Goal: Task Accomplishment & Management: Manage account settings

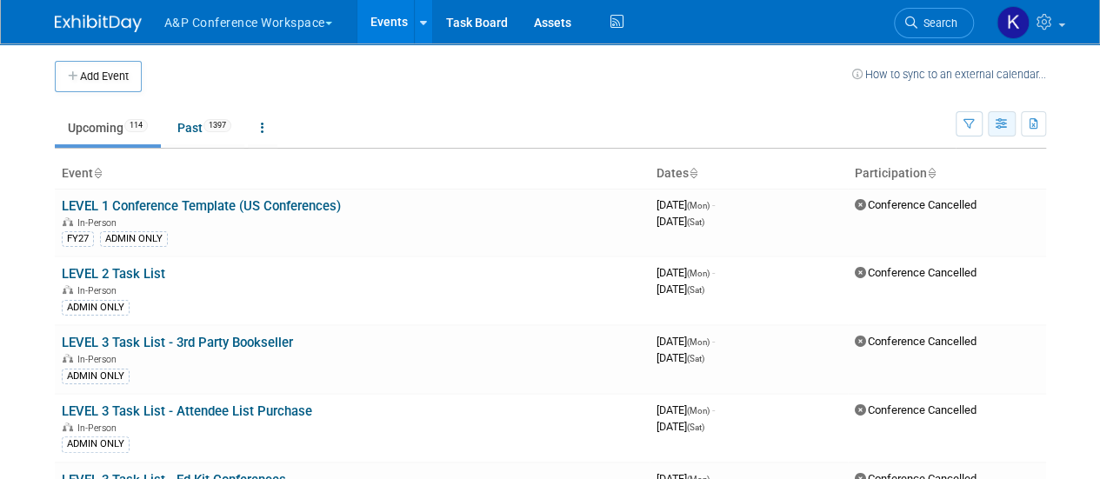
click at [998, 123] on icon "button" at bounding box center [1001, 124] width 13 height 11
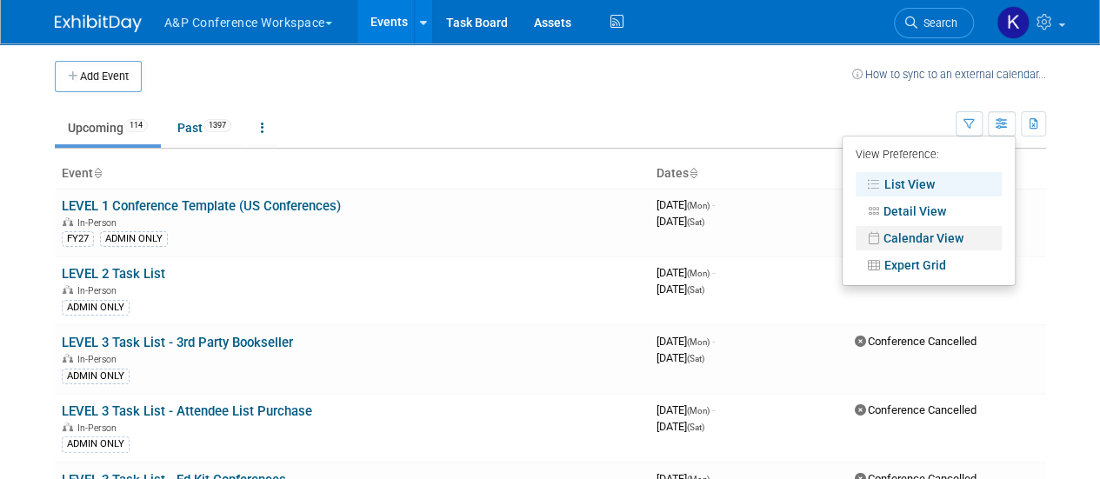
click at [953, 239] on link "Calendar View" at bounding box center [928, 238] width 146 height 24
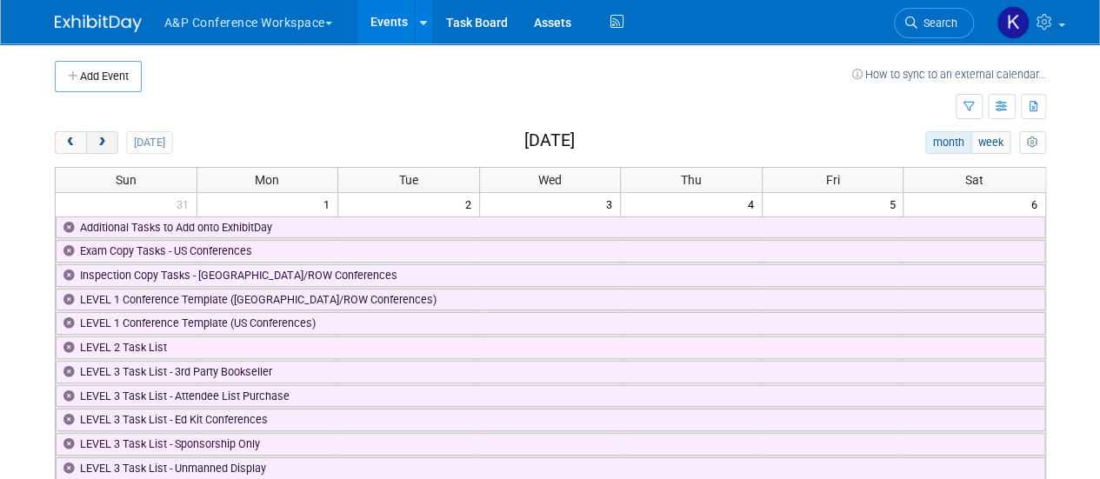
click at [111, 140] on button "next" at bounding box center [102, 142] width 32 height 23
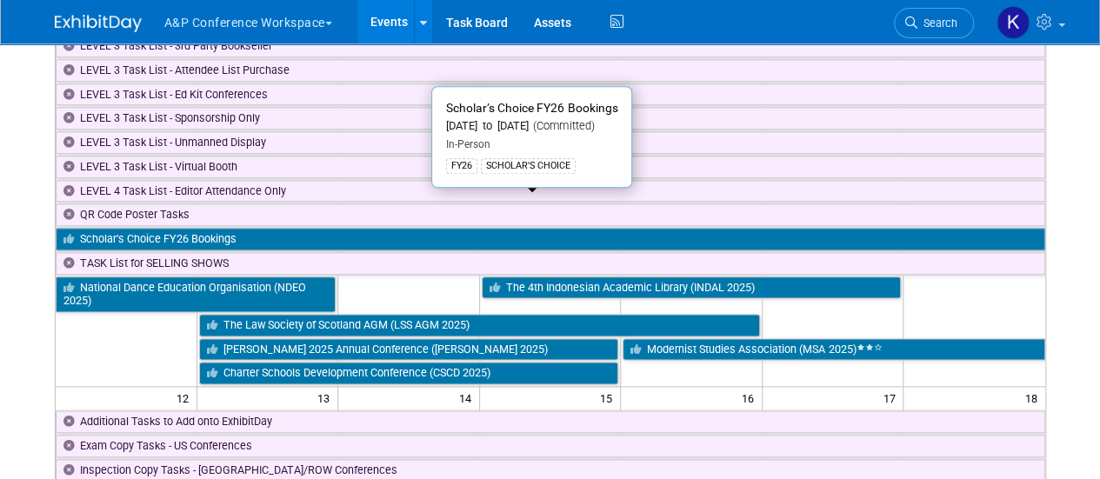
scroll to position [956, 0]
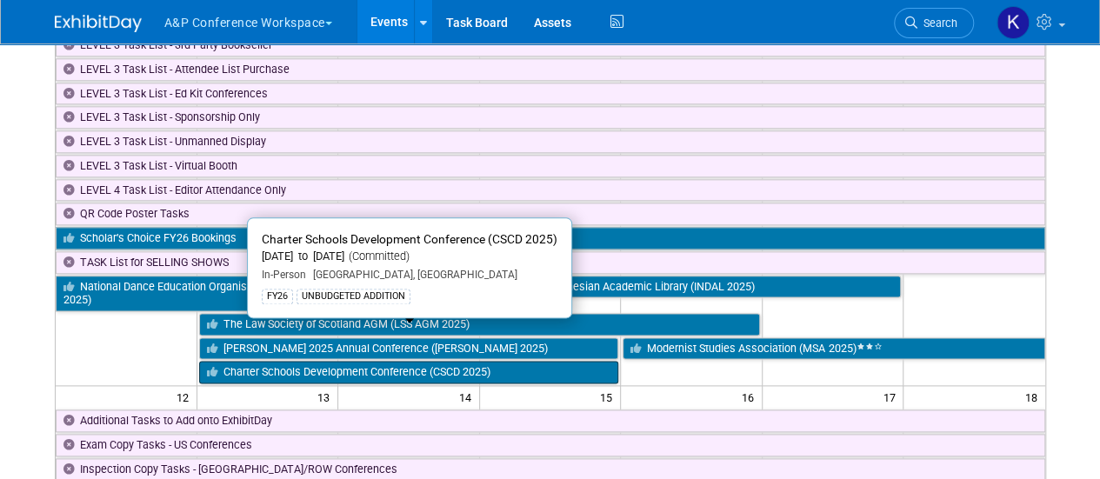
click at [507, 361] on link "Charter Schools Development Conference (CSCD 2025)" at bounding box center [409, 372] width 420 height 23
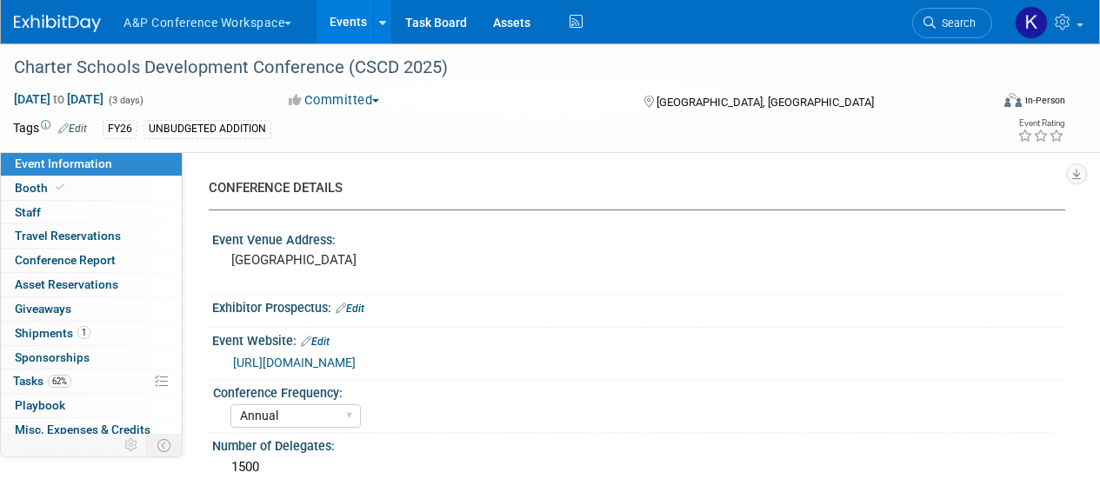
select select "Annual"
select select "Level 2"
select select "In-Person Booth"
select select "Schools"
select select "Bloomsbury Digital Resources"
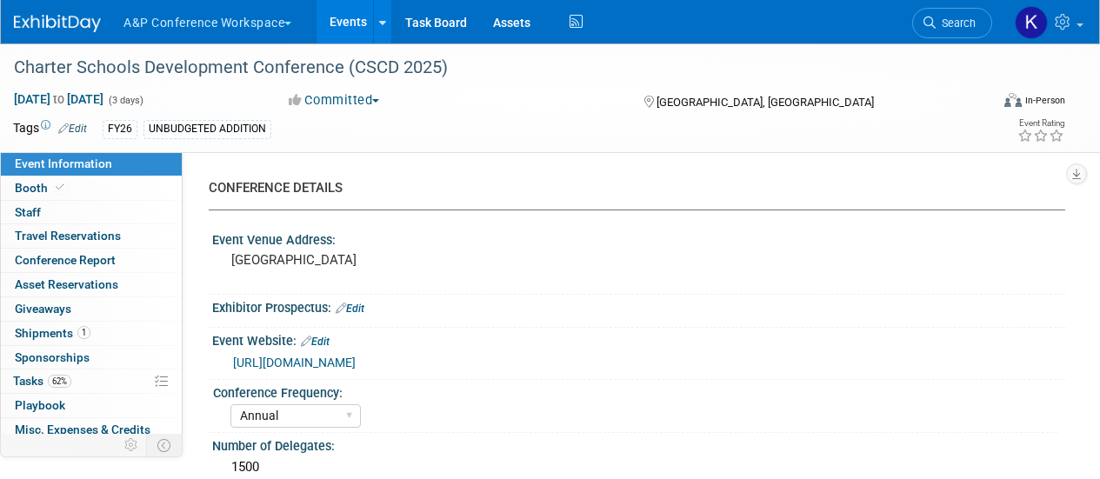
select select "Anne Weston"
select select "Mark Strong"
select select "BDR Product Awareness and Trial Generation​"
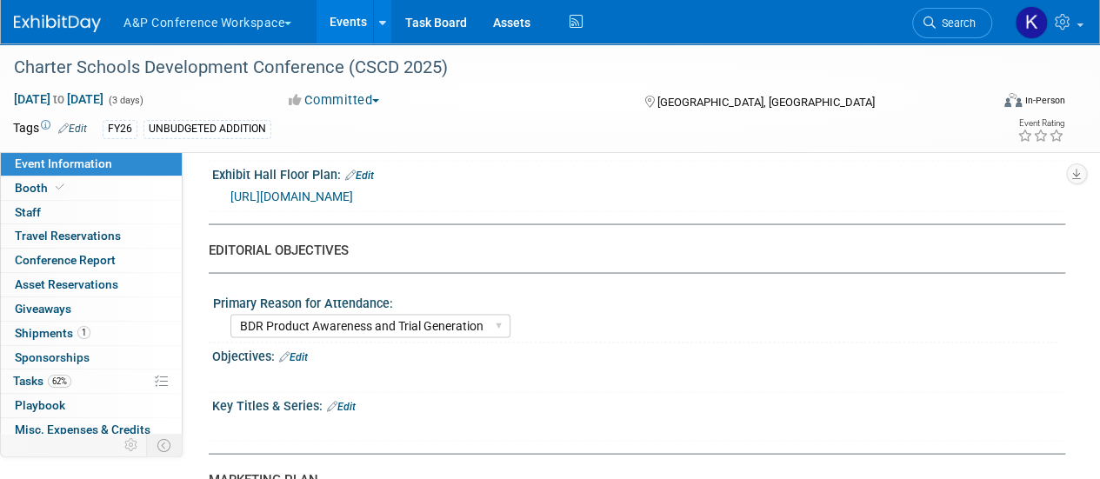
scroll to position [1565, 0]
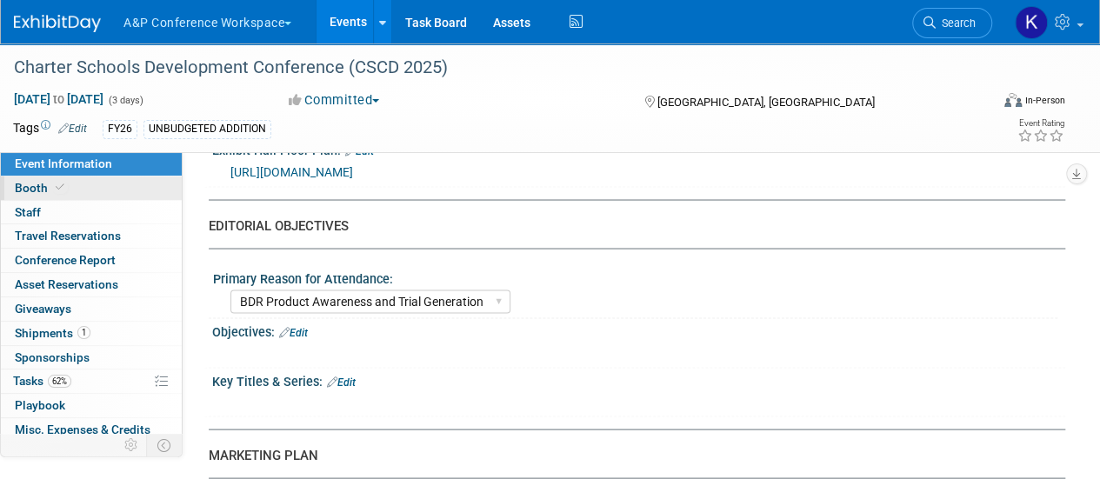
click at [103, 194] on link "Booth" at bounding box center [91, 187] width 181 height 23
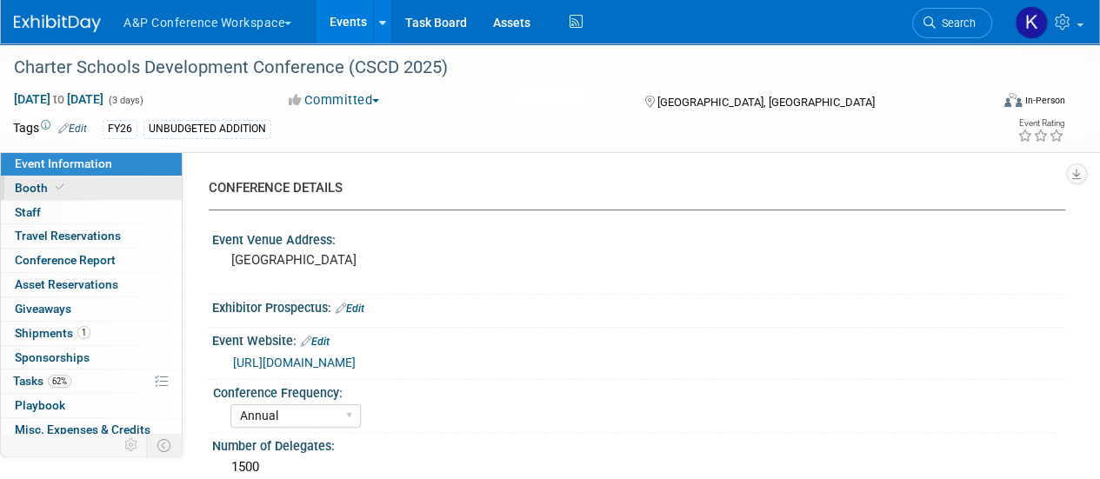
select select "CLDC - Digital/BDR"
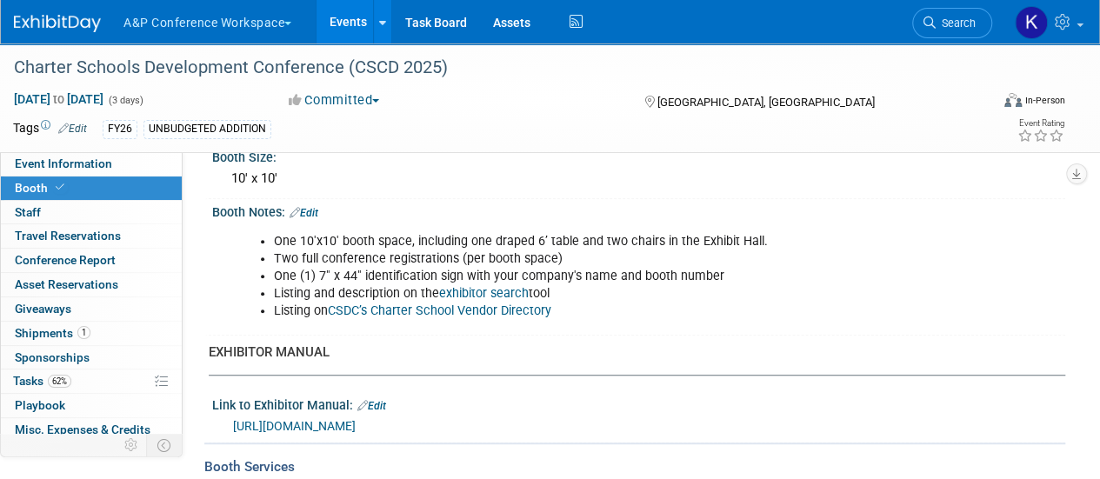
scroll to position [435, 0]
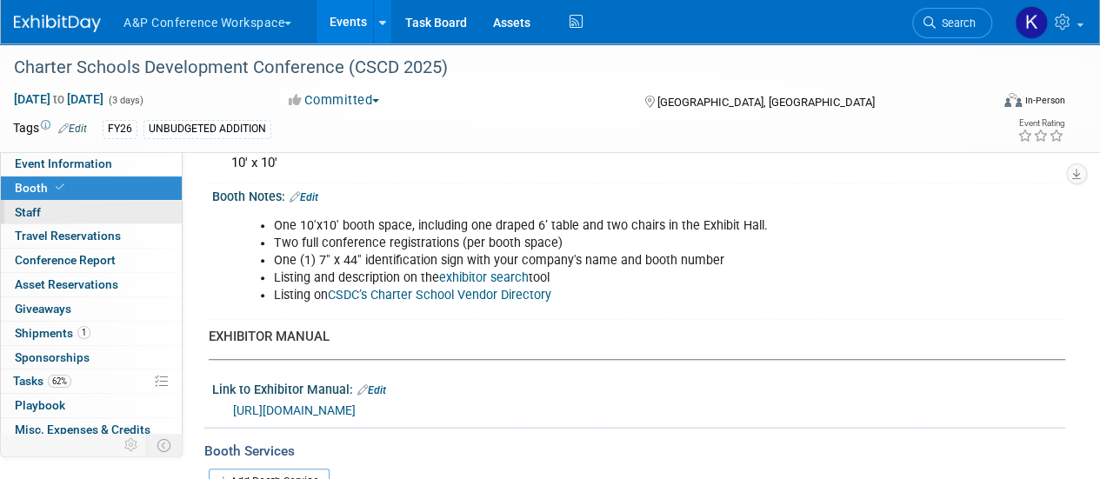
click at [136, 210] on link "0 Staff 0" at bounding box center [91, 212] width 181 height 23
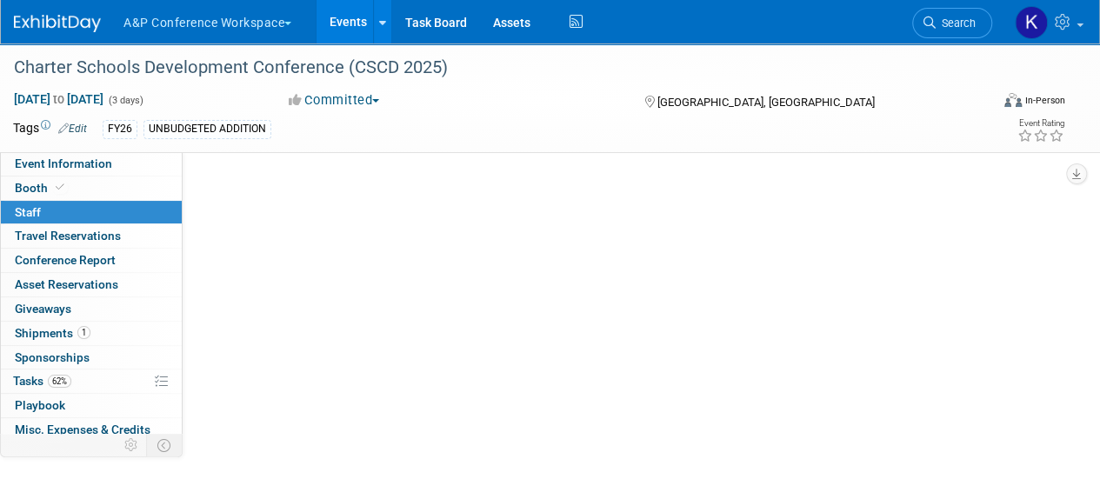
scroll to position [0, 0]
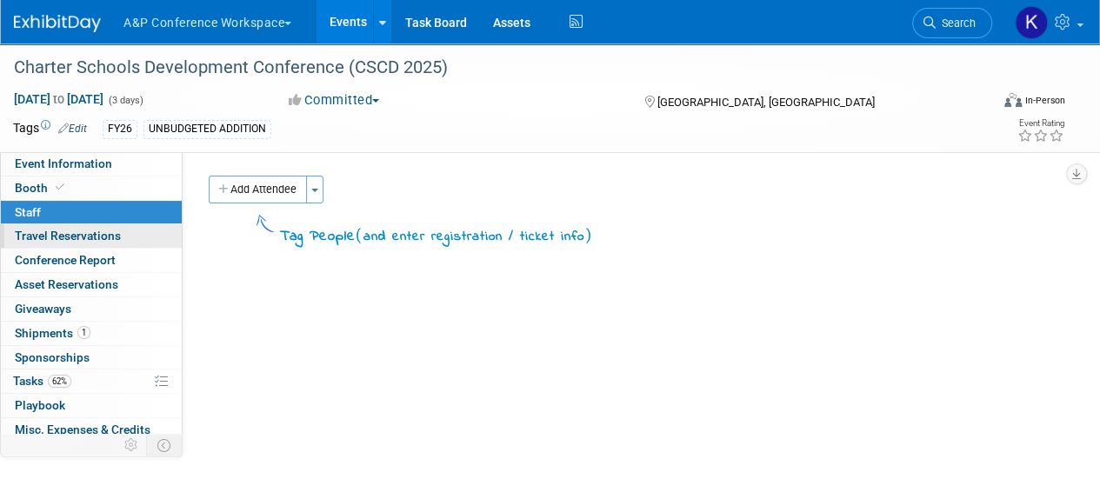
click at [130, 237] on link "0 Travel Reservations 0" at bounding box center [91, 235] width 181 height 23
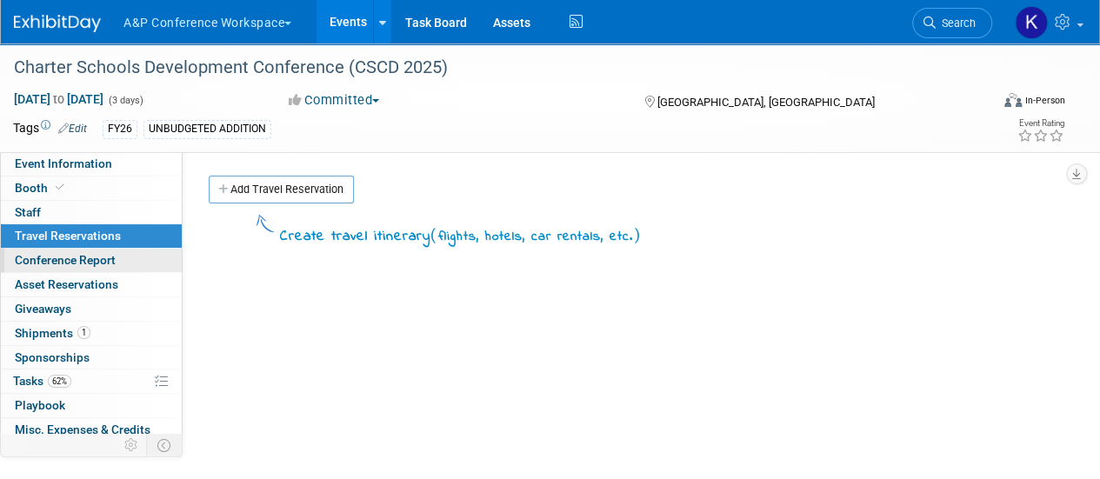
click at [129, 256] on link "Conference Report" at bounding box center [91, 260] width 181 height 23
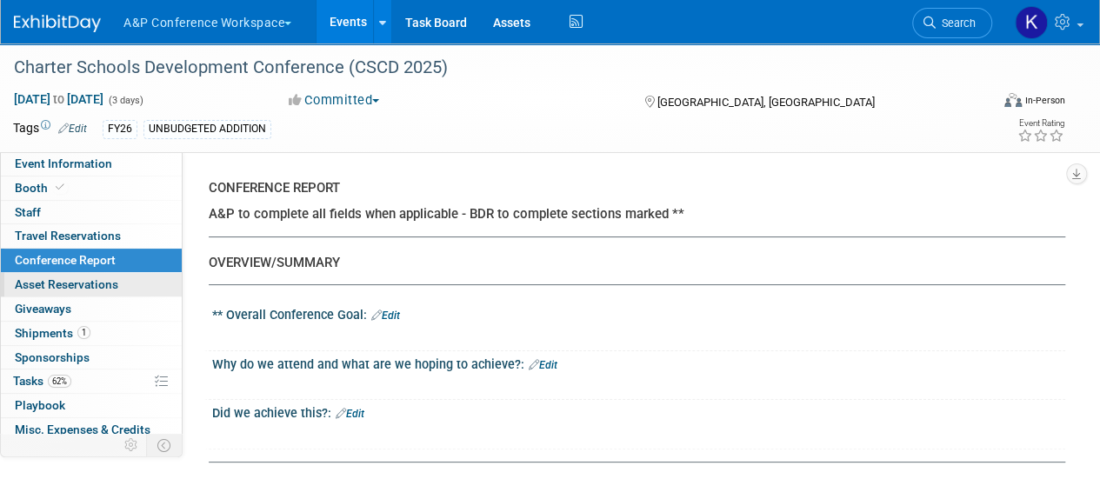
click at [122, 283] on link "0 Asset Reservations 0" at bounding box center [91, 284] width 181 height 23
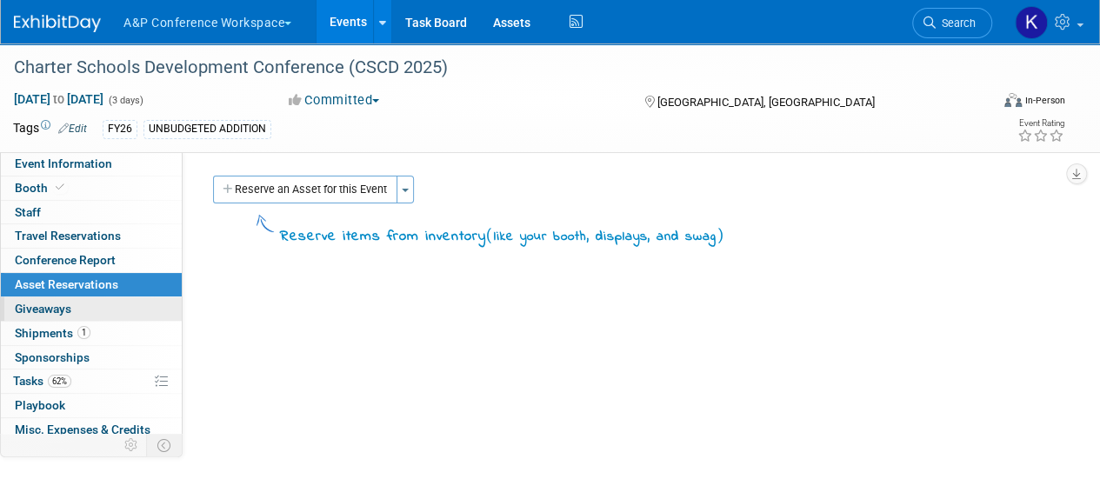
click at [121, 297] on link "0 Giveaways 0" at bounding box center [91, 308] width 181 height 23
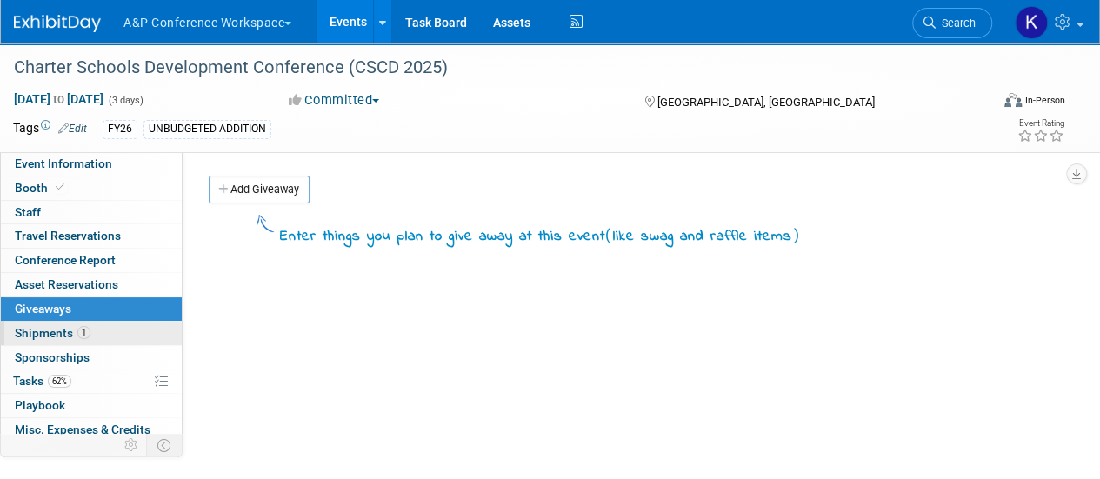
click at [122, 323] on link "1 Shipments 1" at bounding box center [91, 333] width 181 height 23
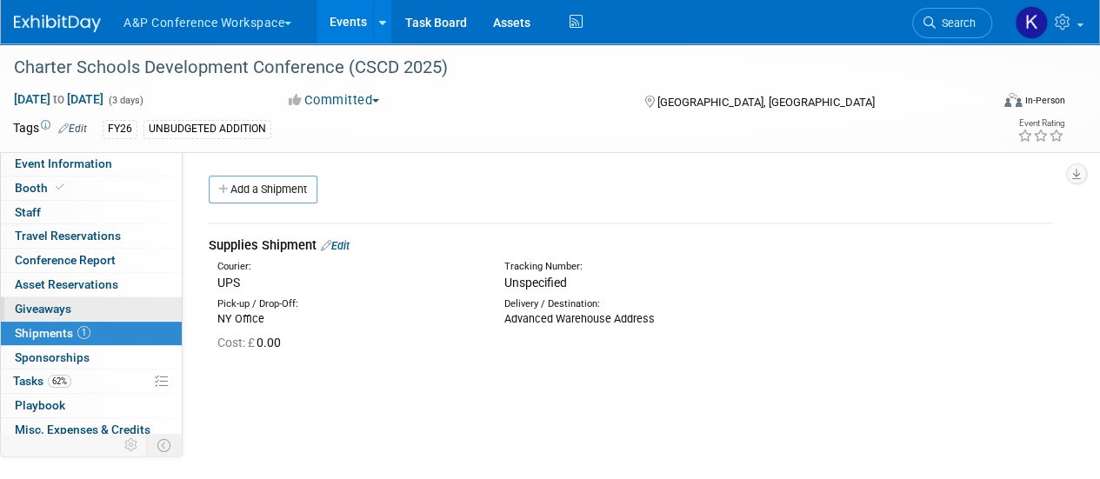
scroll to position [87, 0]
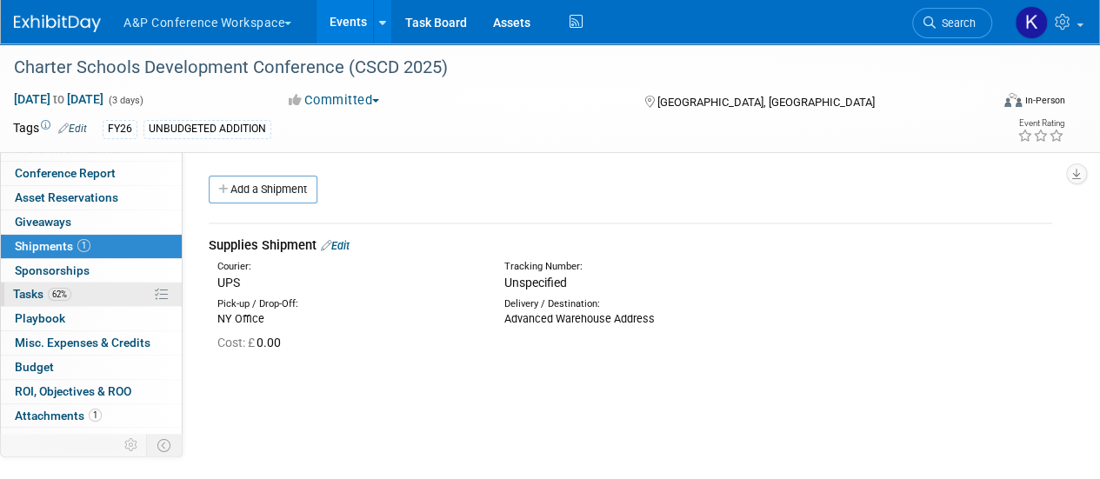
click at [87, 289] on link "62% Tasks 62%" at bounding box center [91, 294] width 181 height 23
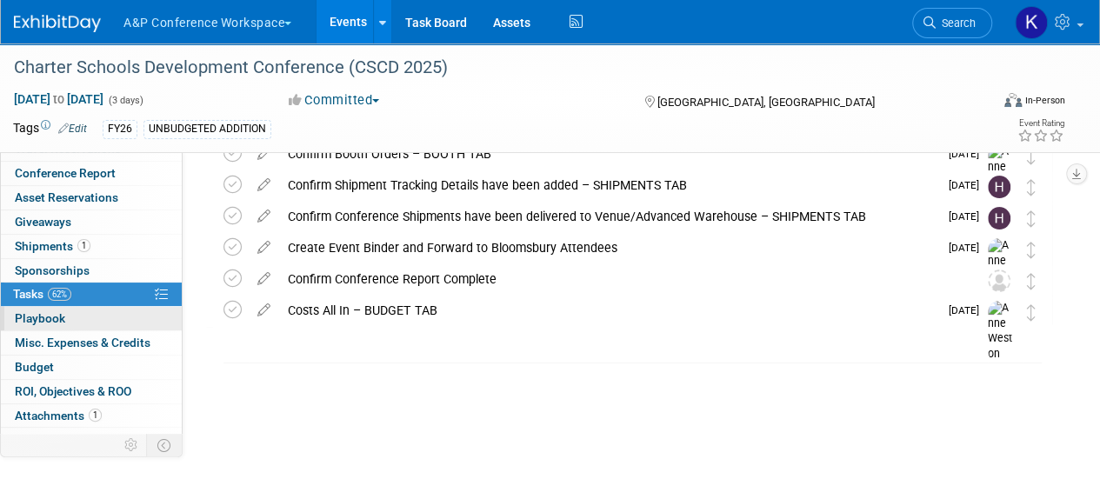
click at [108, 321] on link "0 Playbook 0" at bounding box center [91, 318] width 181 height 23
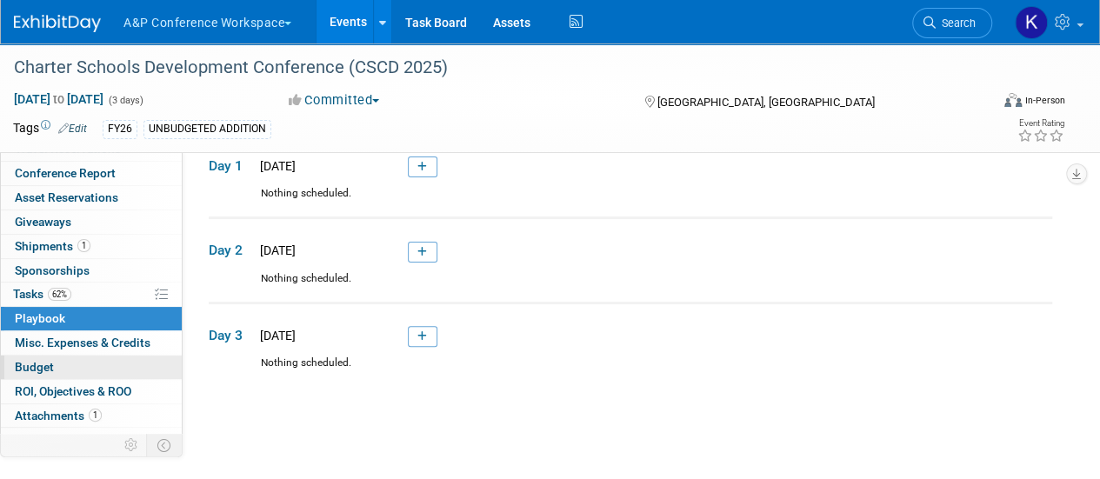
click at [77, 356] on link "Budget" at bounding box center [91, 367] width 181 height 23
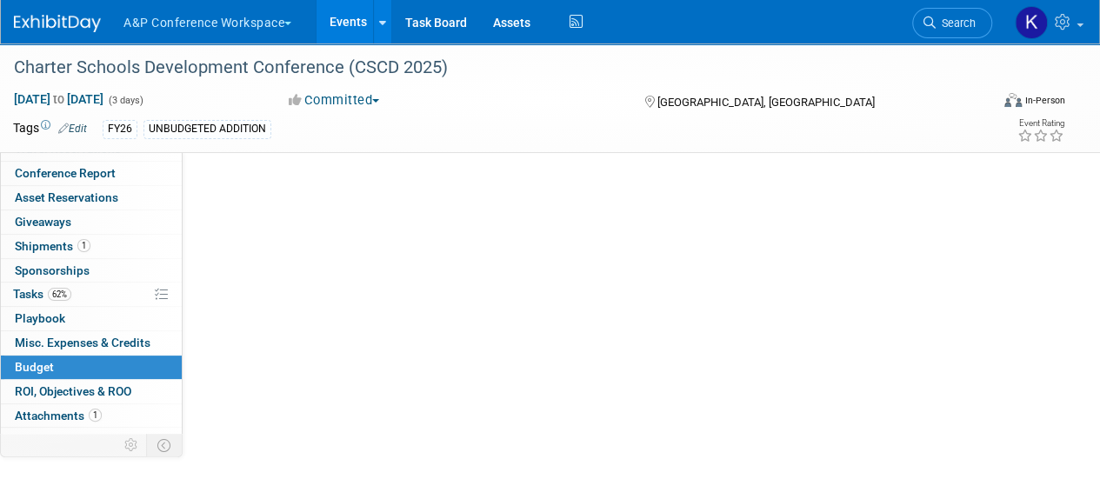
scroll to position [0, 0]
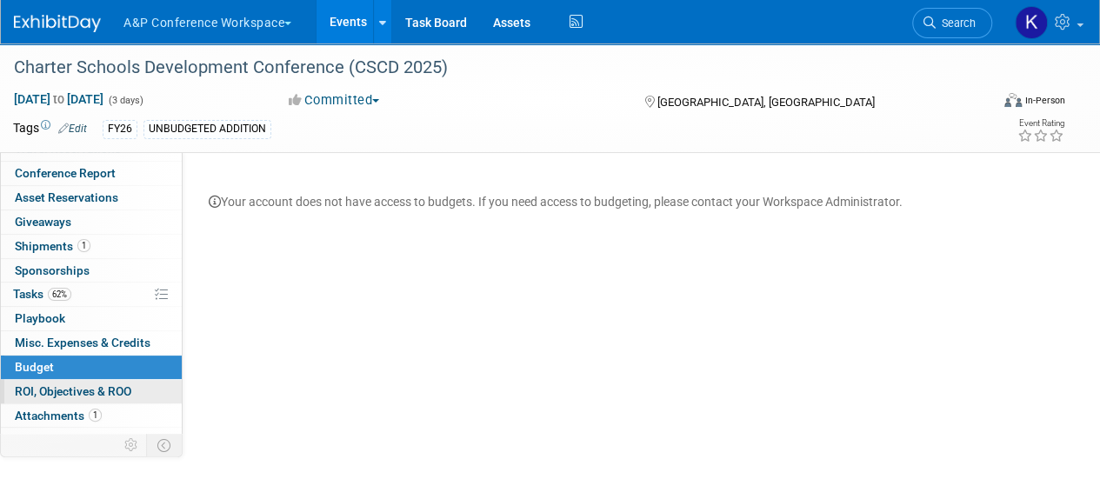
click at [108, 380] on link "0 ROI, Objectives & ROO 0" at bounding box center [91, 391] width 181 height 23
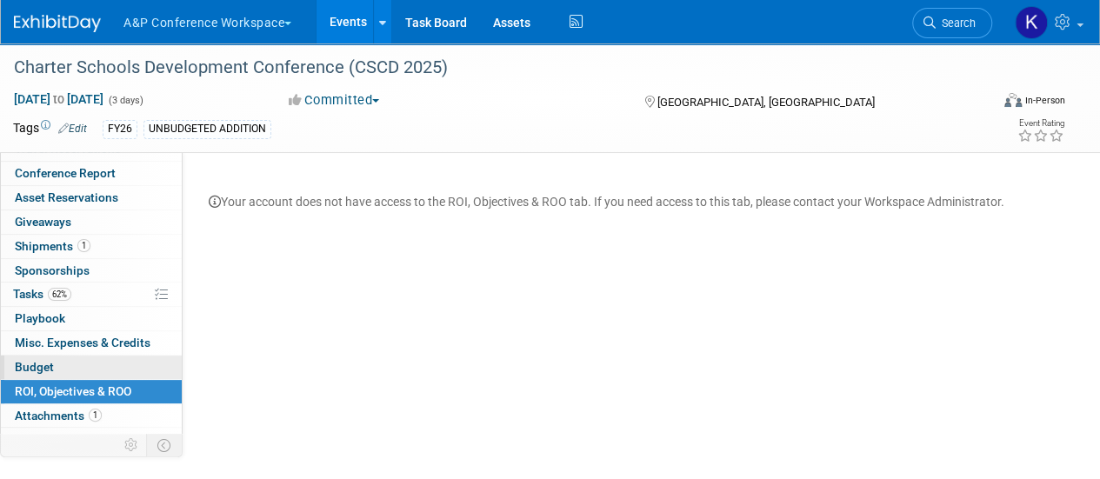
click at [127, 356] on link "Budget" at bounding box center [91, 367] width 181 height 23
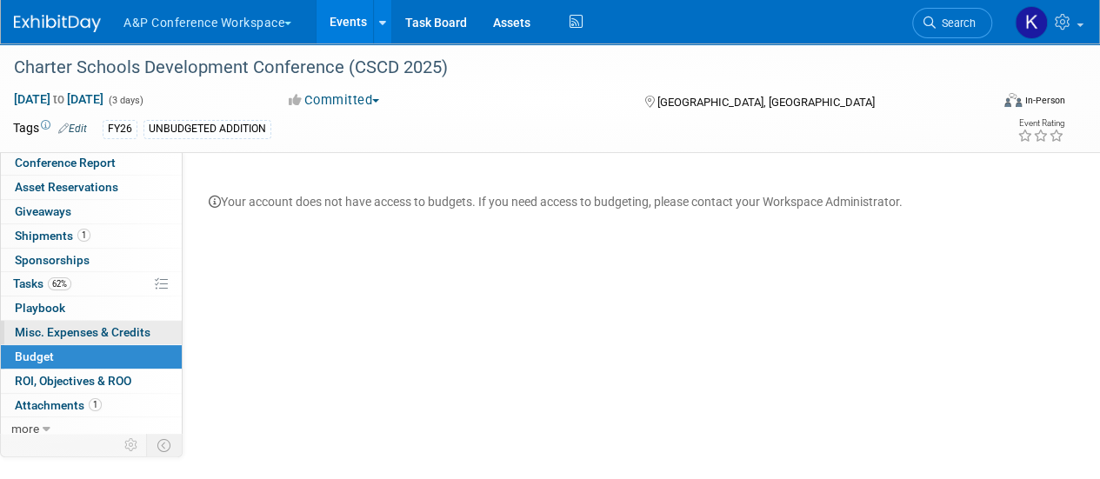
scroll to position [101, 0]
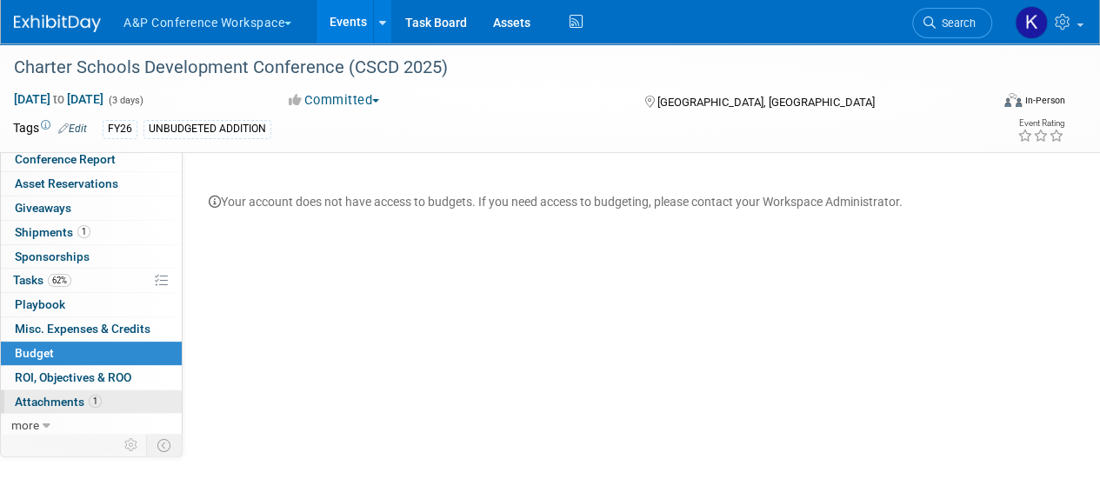
click at [66, 395] on span "Attachments 1" at bounding box center [58, 402] width 87 height 14
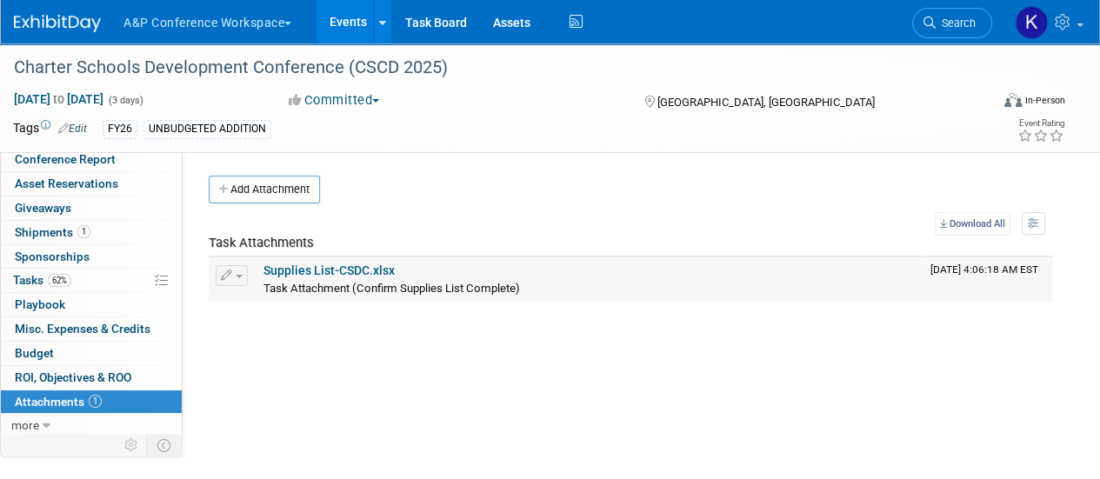
click at [349, 272] on link "Supplies List-CSDC.xlsx" at bounding box center [328, 270] width 131 height 14
